Goal: Find specific page/section

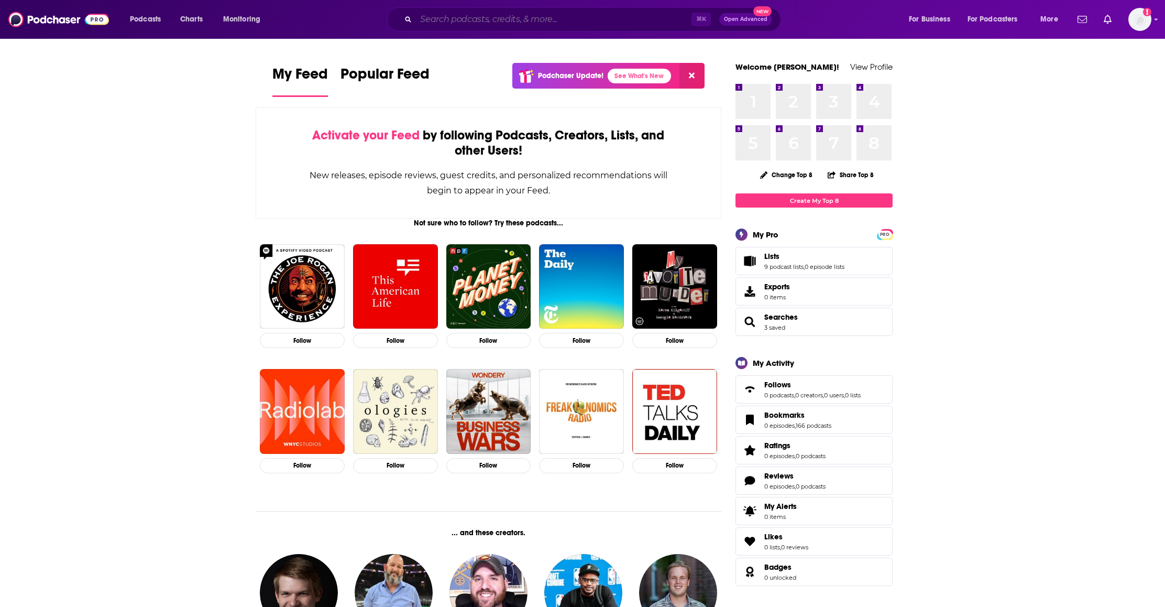
click at [444, 20] on input "Search podcasts, credits, & more..." at bounding box center [554, 19] width 276 height 17
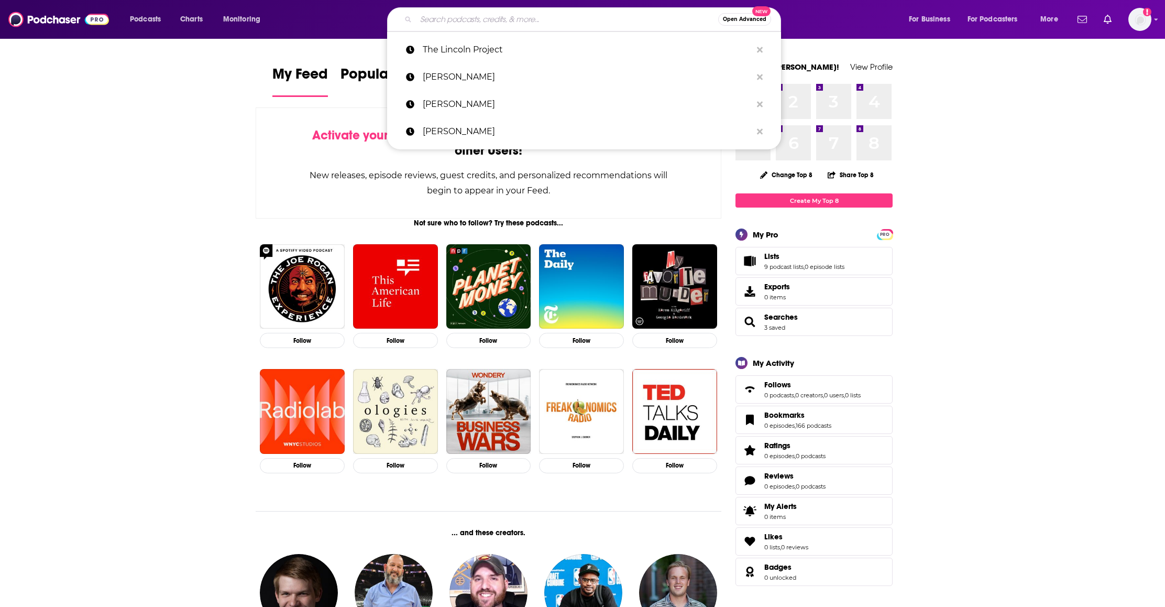
paste input "The Drinking Hour podcast:"
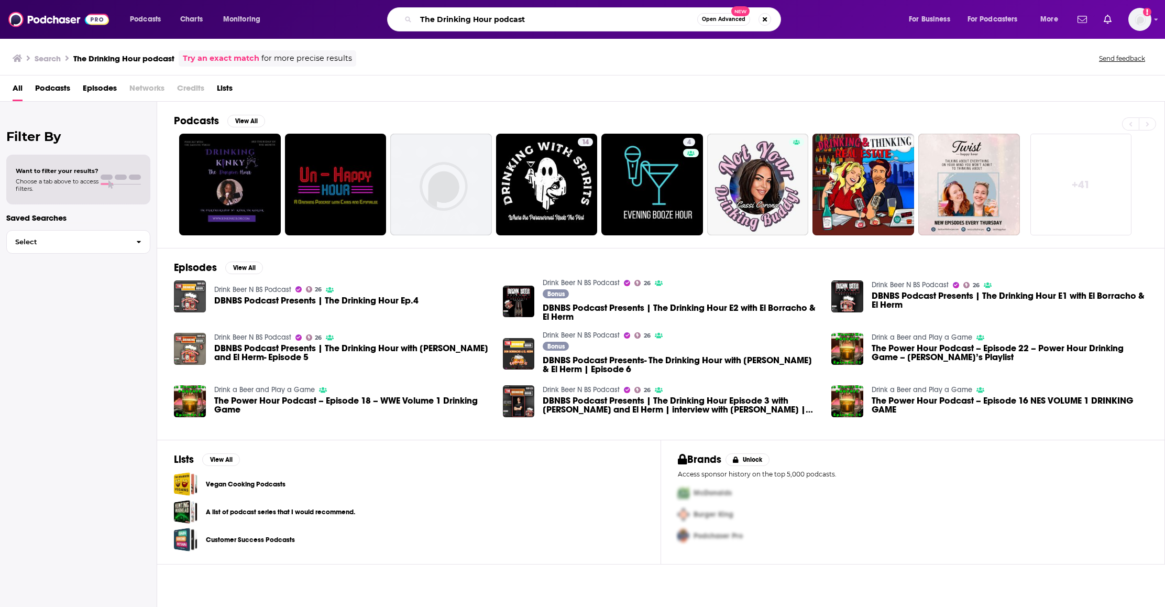
drag, startPoint x: 535, startPoint y: 20, endPoint x: 516, endPoint y: 21, distance: 19.5
click at [516, 21] on input "The Drinking Hour podcast" at bounding box center [556, 19] width 281 height 17
type input "The Drinking Hour"
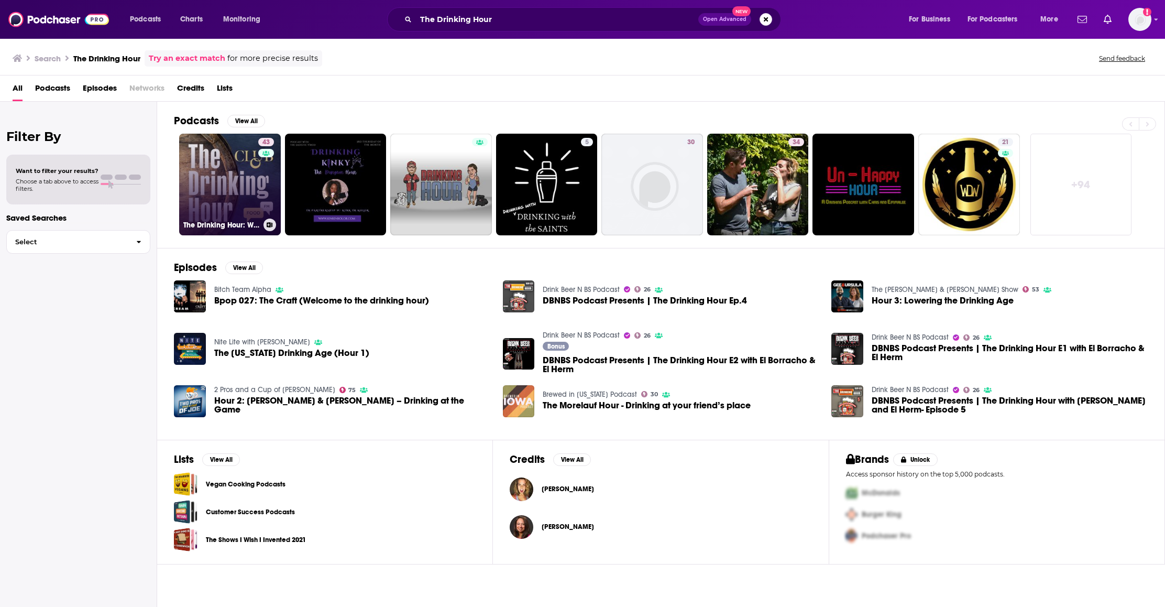
click at [199, 197] on link "43 The Drinking Hour: With [PERSON_NAME] - FoodFM" at bounding box center [230, 185] width 102 height 102
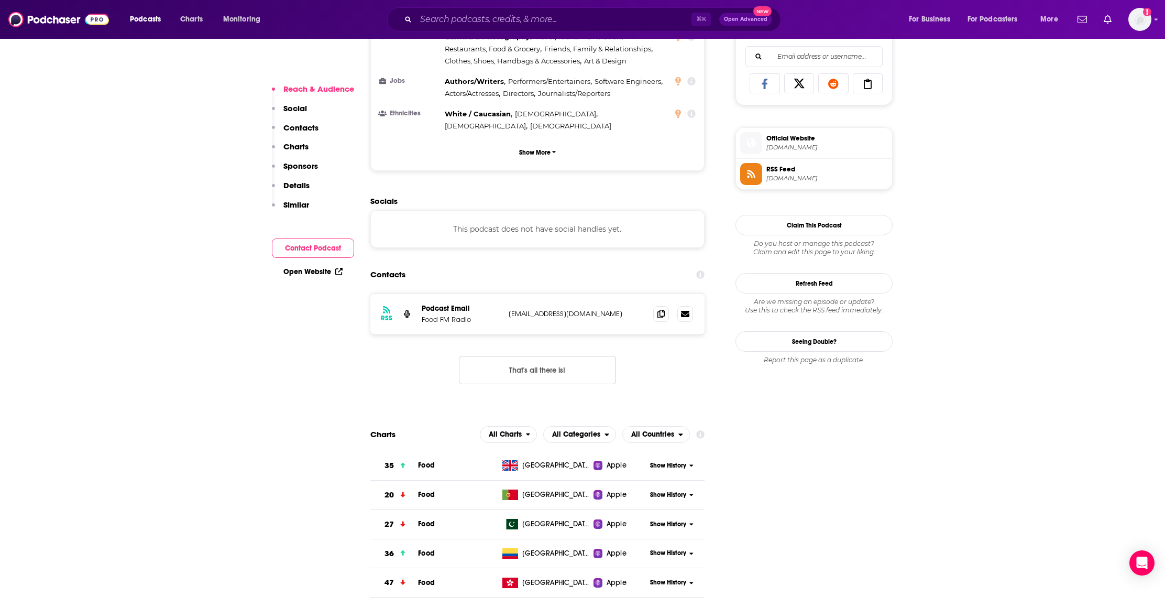
scroll to position [684, 0]
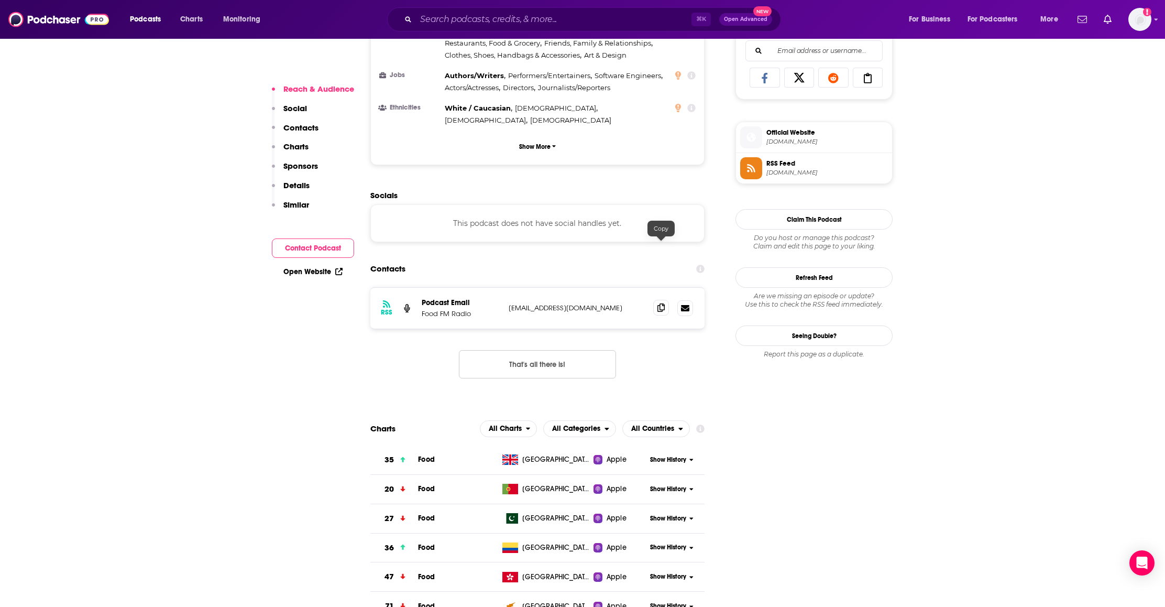
click at [663, 303] on icon at bounding box center [661, 307] width 7 height 8
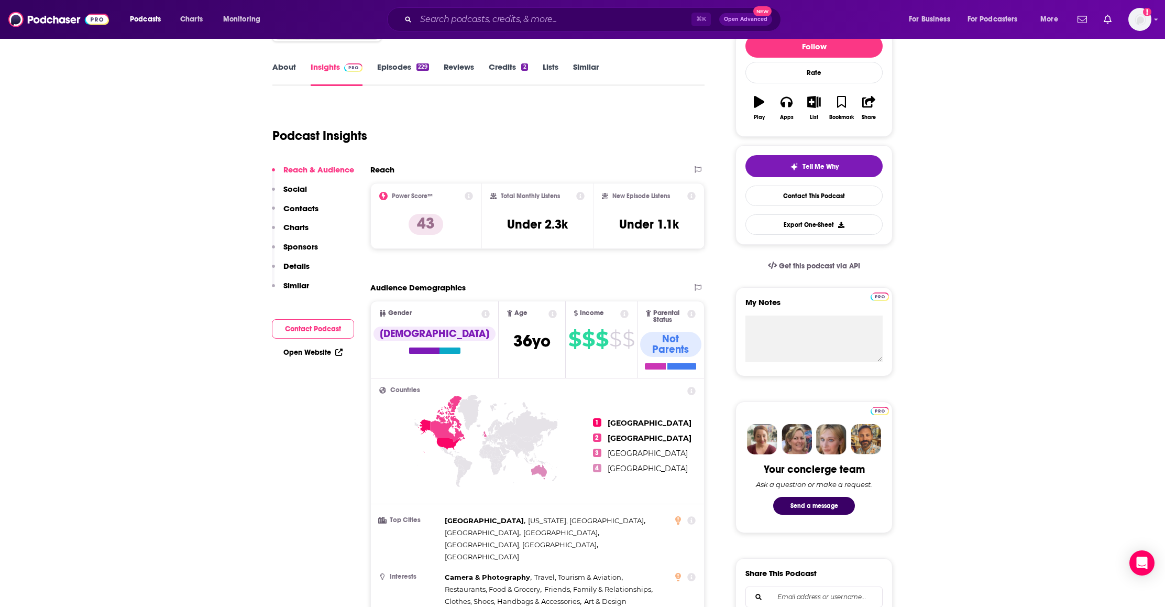
scroll to position [0, 0]
